Goal: Task Accomplishment & Management: Manage account settings

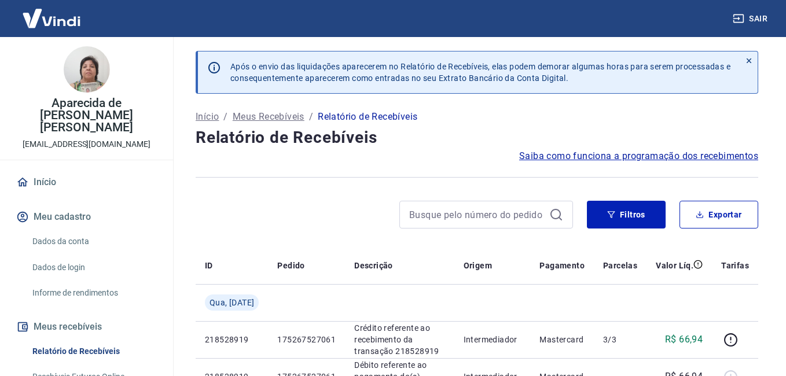
click at [90, 314] on button "Meus recebíveis" at bounding box center [86, 326] width 145 height 25
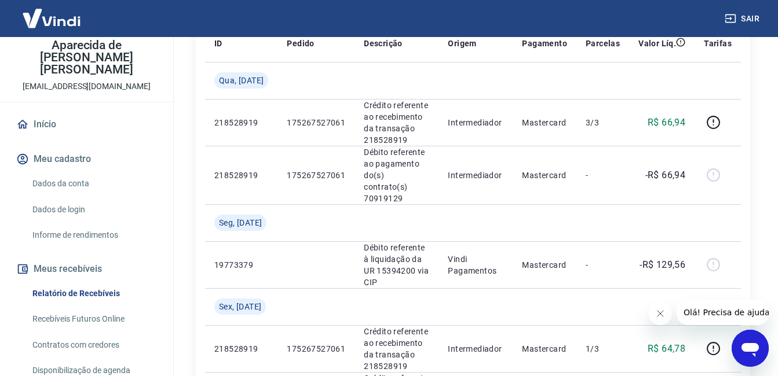
scroll to position [174, 0]
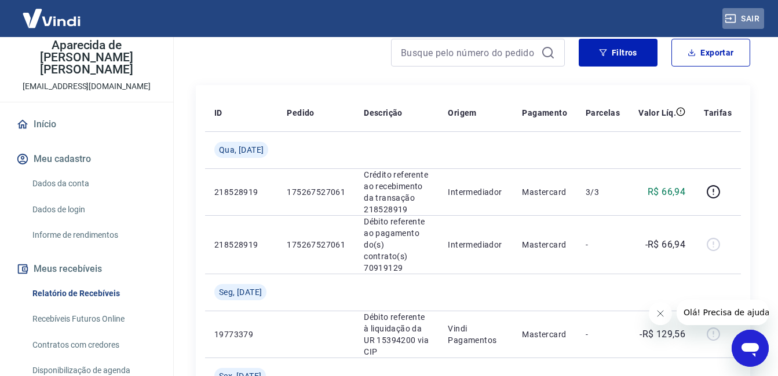
click at [751, 19] on button "Sair" at bounding box center [743, 18] width 42 height 21
